Goal: Task Accomplishment & Management: Manage account settings

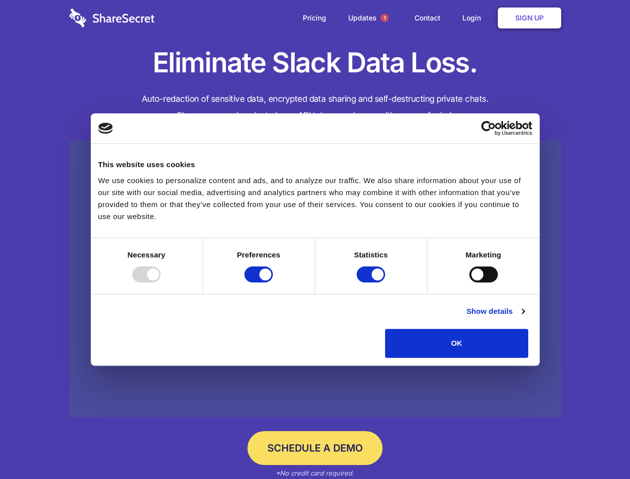
click at [161, 283] on div at bounding box center [146, 275] width 28 height 16
click at [273, 283] on input "Preferences" at bounding box center [259, 275] width 28 height 16
checkbox input "false"
click at [372, 283] on input "Statistics" at bounding box center [371, 275] width 28 height 16
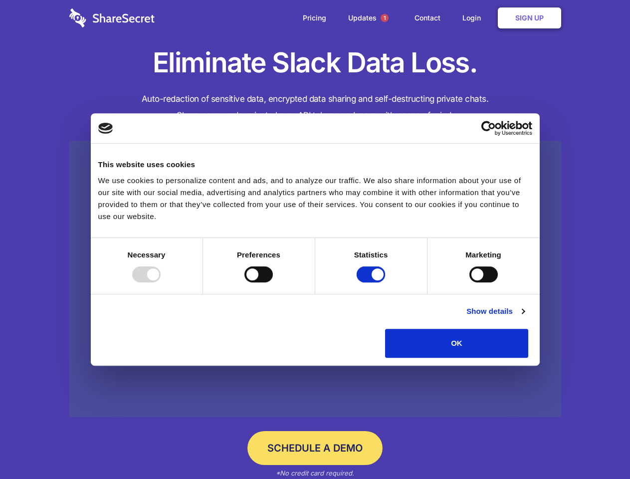
checkbox input "false"
click at [470, 283] on input "Marketing" at bounding box center [484, 275] width 28 height 16
checkbox input "true"
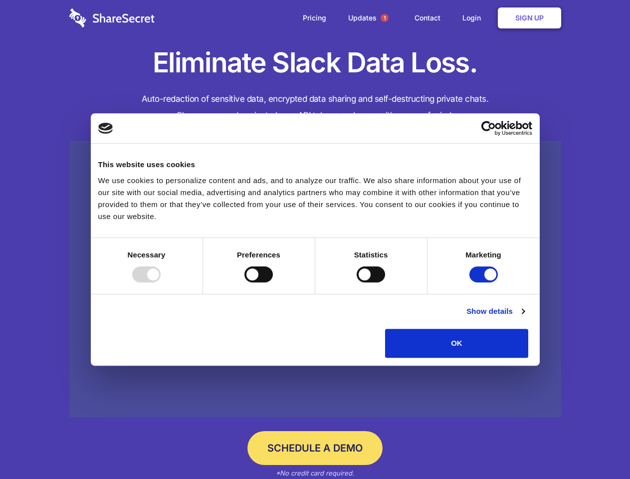
click at [525, 317] on link "Show details" at bounding box center [496, 311] width 58 height 12
